Goal: Answer question/provide support

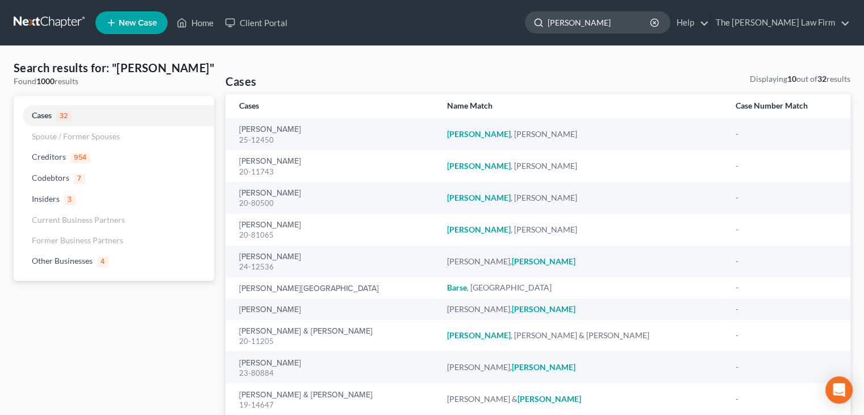
click at [641, 23] on input "[PERSON_NAME]" at bounding box center [599, 22] width 104 height 21
type input "b"
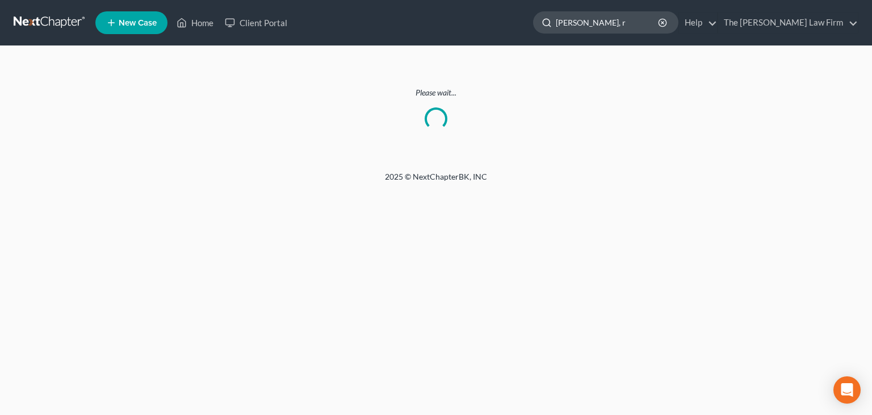
type input "[PERSON_NAME], r"
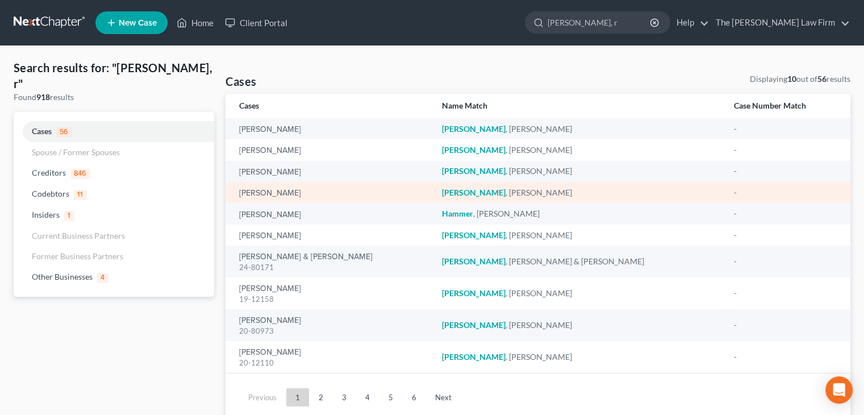
click at [391, 189] on div "[PERSON_NAME]" at bounding box center [331, 192] width 184 height 11
click at [390, 189] on div "[PERSON_NAME]" at bounding box center [331, 192] width 184 height 11
click at [294, 194] on link "[PERSON_NAME]" at bounding box center [270, 193] width 62 height 8
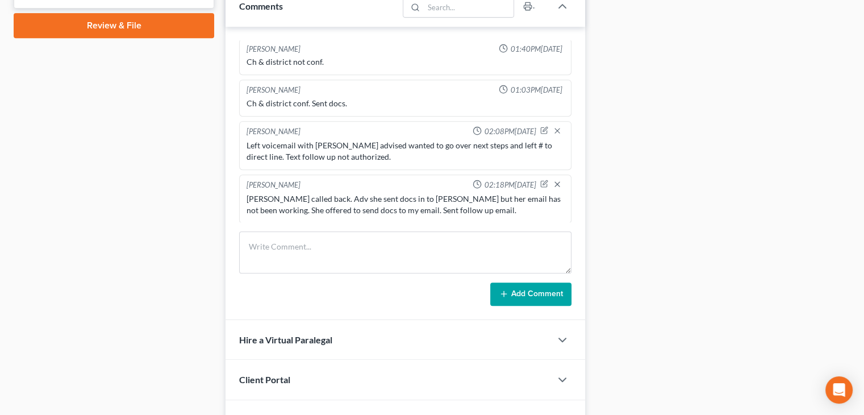
scroll to position [530, 0]
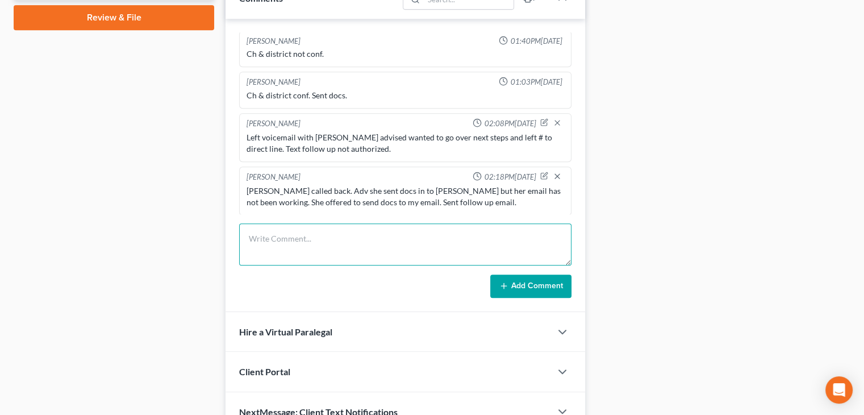
paste textarea "[PERSON_NAME] contacted [PERSON_NAME] about her tax documents, noting missing t…"
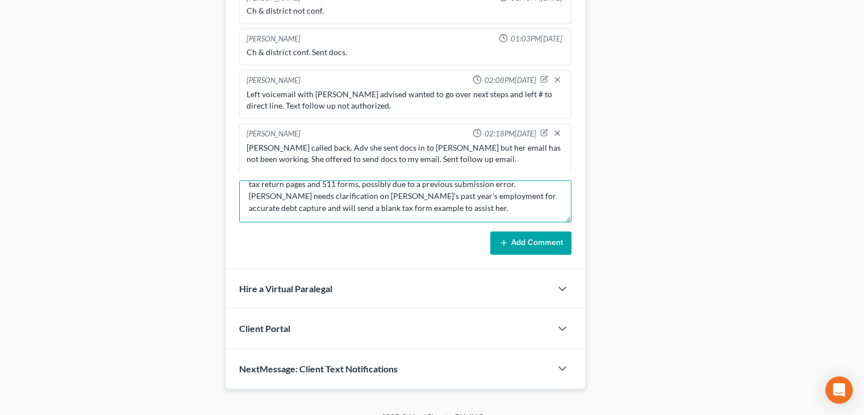
scroll to position [0, 0]
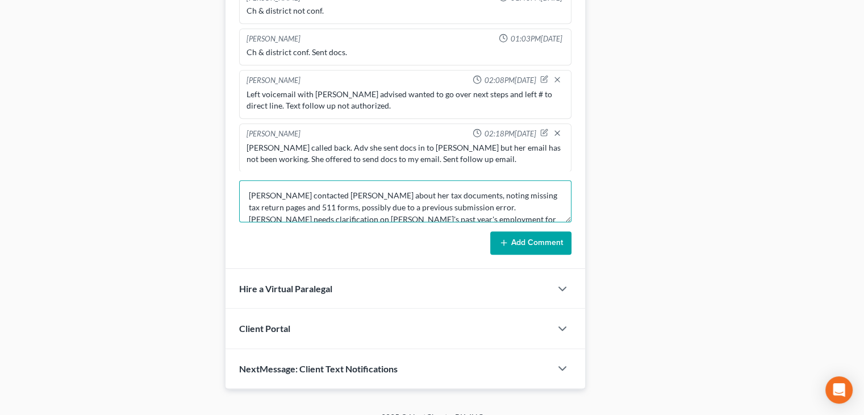
click at [342, 192] on textarea "[PERSON_NAME] contacted [PERSON_NAME] about her tax documents, noting missing t…" at bounding box center [405, 201] width 332 height 42
click at [295, 193] on textarea "ChealsRachel about her tax documents, noting missing tax return pages and 511 f…" at bounding box center [405, 201] width 332 height 42
click at [316, 194] on textarea "Called Clt about her tax documents, noting missing tax return pages and 511 for…" at bounding box center [405, 201] width 332 height 42
click at [354, 195] on textarea "Called Clt about tax documents, noting missing tax return pages and 511 forms, …" at bounding box center [405, 201] width 332 height 42
click at [361, 193] on textarea "Called Clt about tax docs, noting missing tax return pages and 511 forms, possi…" at bounding box center [405, 201] width 332 height 42
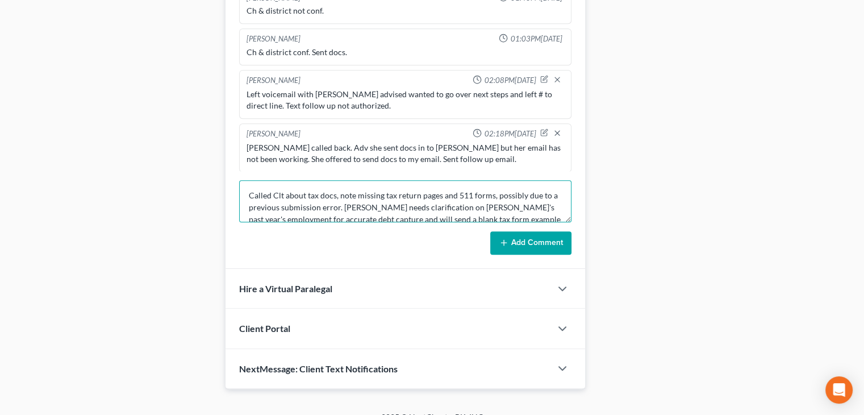
click at [334, 191] on textarea "Called Clt about tax docs, note missing tax return pages and 511 forms, possibl…" at bounding box center [405, 201] width 332 height 42
click at [282, 194] on textarea "Called Clt about tax docs, note missing tax return pages and 511 forms, possibl…" at bounding box center [405, 201] width 332 height 42
click at [400, 194] on textarea "Called Clt LVM about tax docs, note missing tax return pages and 511 forms, pos…" at bounding box center [405, 201] width 332 height 42
click at [440, 194] on textarea "Called Clt LVM about tax docs, note missing tax return pages and 511 forms, pos…" at bounding box center [405, 201] width 332 height 42
click at [485, 193] on textarea "Called Clt LVM about tax docs, note missing tax pages and 511 forms, possibly d…" at bounding box center [405, 201] width 332 height 42
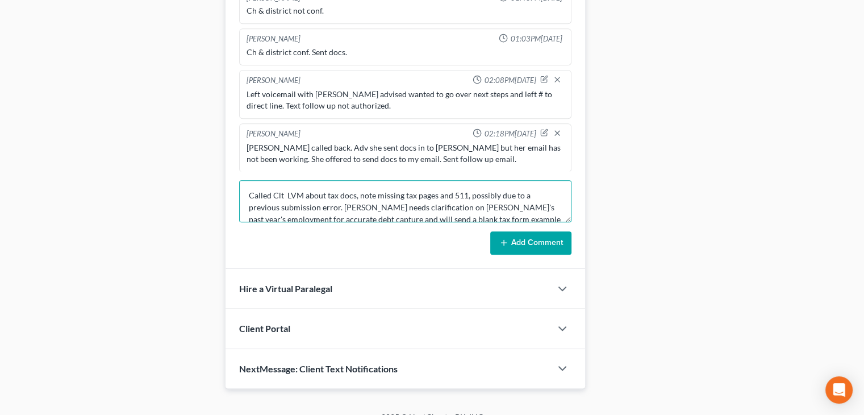
click at [339, 205] on textarea "Called Clt LVM about tax docs, note missing tax pages and 511, possibly due to …" at bounding box center [405, 201] width 332 height 42
click at [520, 194] on textarea "Called Clt LVM about tax docs, note missing tax pages and 511. [PERSON_NAME] ne…" at bounding box center [405, 201] width 332 height 42
click at [536, 207] on textarea "Called Clt LVM about tax docs, note missing tax pages and 511. [PERSON_NAME] ne…" at bounding box center [405, 201] width 332 height 42
click at [264, 200] on textarea "Called Clt LVM about tax docs, note missing tax pages and 511. Chealsi needs cl…" at bounding box center [405, 201] width 332 height 42
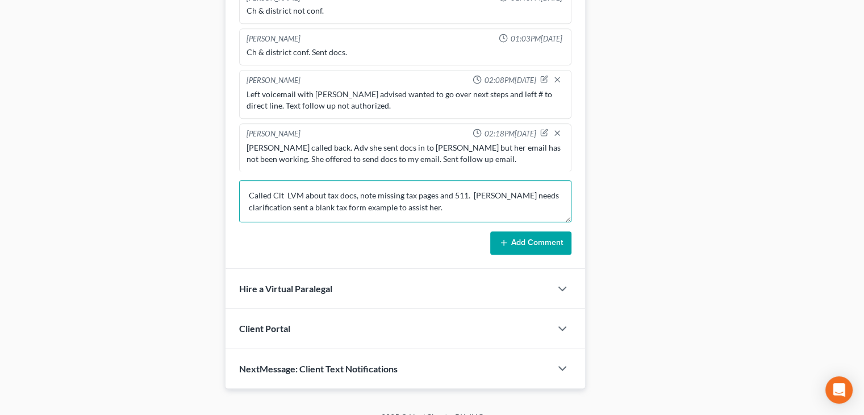
click at [516, 194] on textarea "Called Clt LVM about tax docs, note missing tax pages and 511. [PERSON_NAME] ne…" at bounding box center [405, 201] width 332 height 42
click at [542, 193] on textarea "Called Clt LVM about tax docs, note missing tax pages and 511. Awaiting clarifi…" at bounding box center [405, 201] width 332 height 42
drag, startPoint x: 456, startPoint y: 203, endPoint x: 242, endPoint y: 189, distance: 214.6
click at [242, 189] on textarea "Called Clt LVM about tax docs, note missing tax pages and 511. Awaiting clarifi…" at bounding box center [405, 201] width 332 height 42
type textarea "Called Clt LVM about tax docs, note missing tax pages and 511. Awaiting clarifi…"
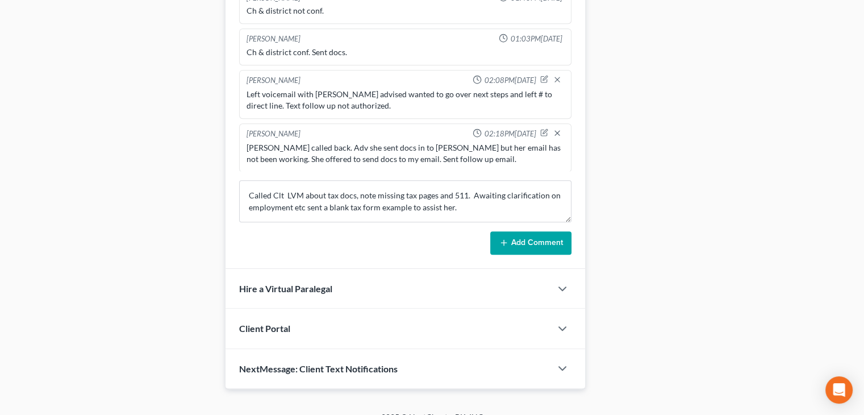
click at [514, 242] on button "Add Comment" at bounding box center [530, 243] width 81 height 24
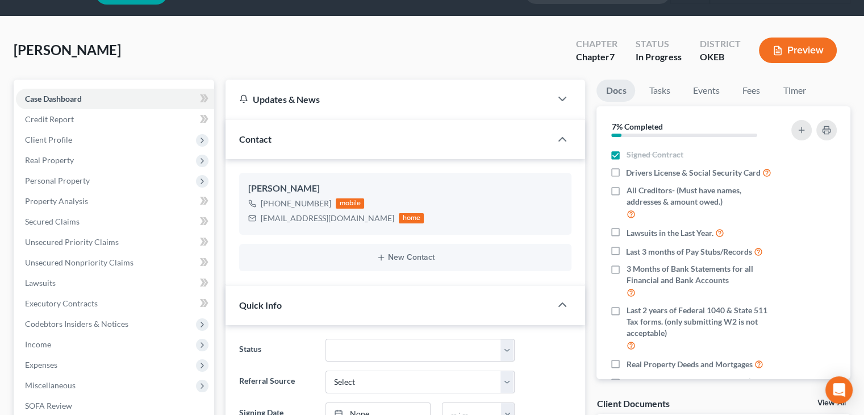
scroll to position [31, 0]
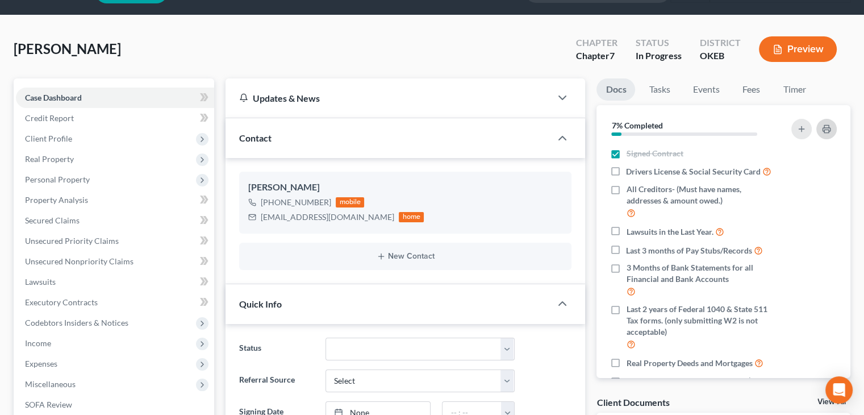
click at [821, 126] on button "button" at bounding box center [826, 129] width 20 height 20
